Goal: Complete application form

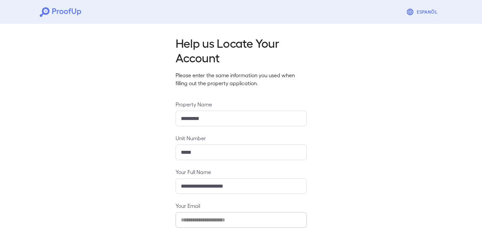
scroll to position [64, 0]
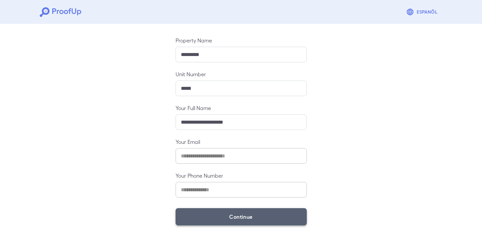
click at [250, 215] on button "Continue" at bounding box center [241, 216] width 131 height 17
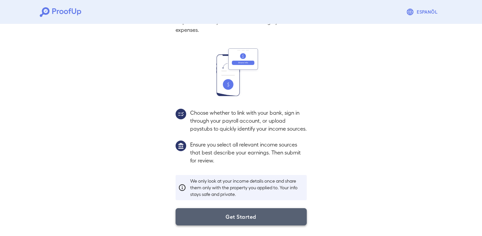
click at [229, 223] on button "Get Started" at bounding box center [241, 216] width 131 height 17
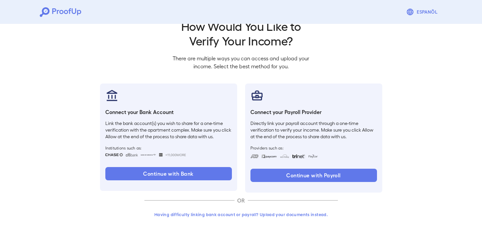
click at [254, 210] on button "Having difficulty linking bank account or payroll? Upload your documents instea…" at bounding box center [242, 215] width 194 height 12
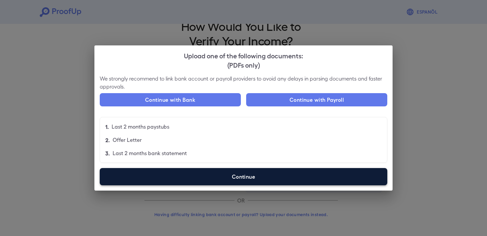
click at [252, 175] on label "Continue" at bounding box center [244, 176] width 288 height 17
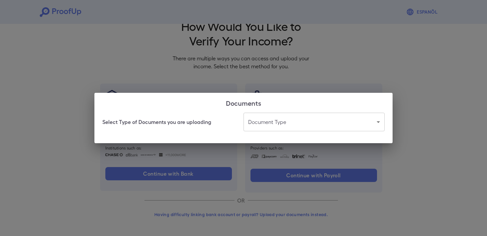
click at [282, 123] on body "Espanõl Go back How Would You Like to Verify Your Income? There are multiple wa…" at bounding box center [243, 109] width 487 height 253
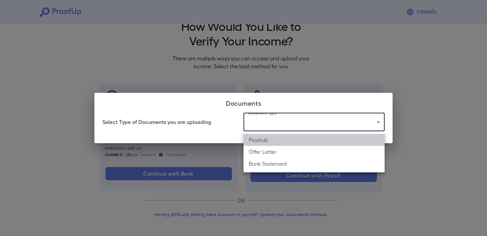
click at [298, 142] on li "Paystub" at bounding box center [314, 140] width 141 height 12
type input "*******"
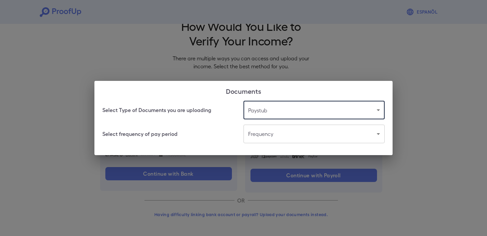
click at [295, 139] on body "Espanõl Go back How Would You Like to Verify Your Income? There are multiple wa…" at bounding box center [243, 109] width 487 height 253
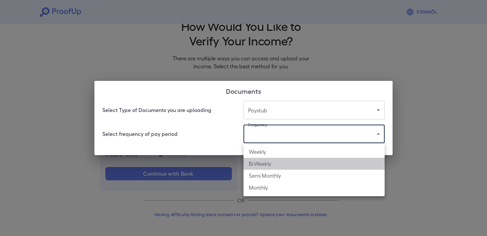
click at [290, 163] on li "Bi-Weekly" at bounding box center [314, 164] width 141 height 12
type input "*********"
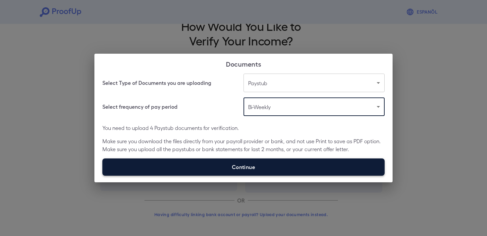
click at [272, 161] on label "Continue" at bounding box center [243, 167] width 283 height 17
click at [103, 175] on input "Continue" at bounding box center [102, 175] width 0 height 0
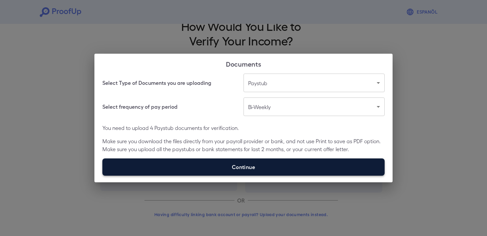
type input "**********"
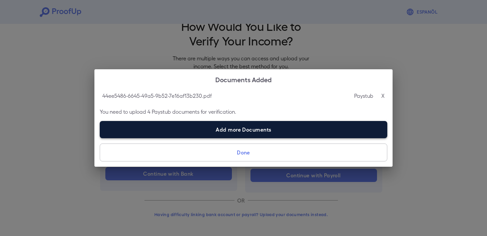
click at [303, 133] on label "Add more Documents" at bounding box center [244, 129] width 288 height 17
click at [100, 138] on input "Add more Documents" at bounding box center [100, 138] width 0 height 0
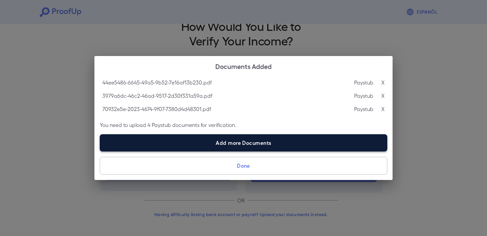
click at [284, 140] on label "Add more Documents" at bounding box center [244, 142] width 288 height 17
click at [100, 151] on input "Add more Documents" at bounding box center [100, 151] width 0 height 0
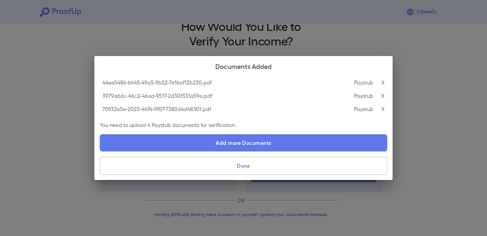
type input "**********"
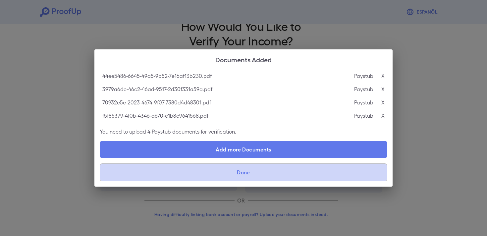
click at [326, 172] on button "Done" at bounding box center [244, 172] width 288 height 18
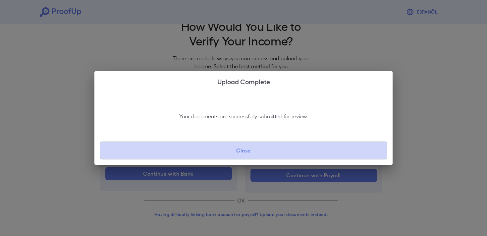
click at [311, 153] on button "Close" at bounding box center [244, 151] width 288 height 18
